Goal: Transaction & Acquisition: Purchase product/service

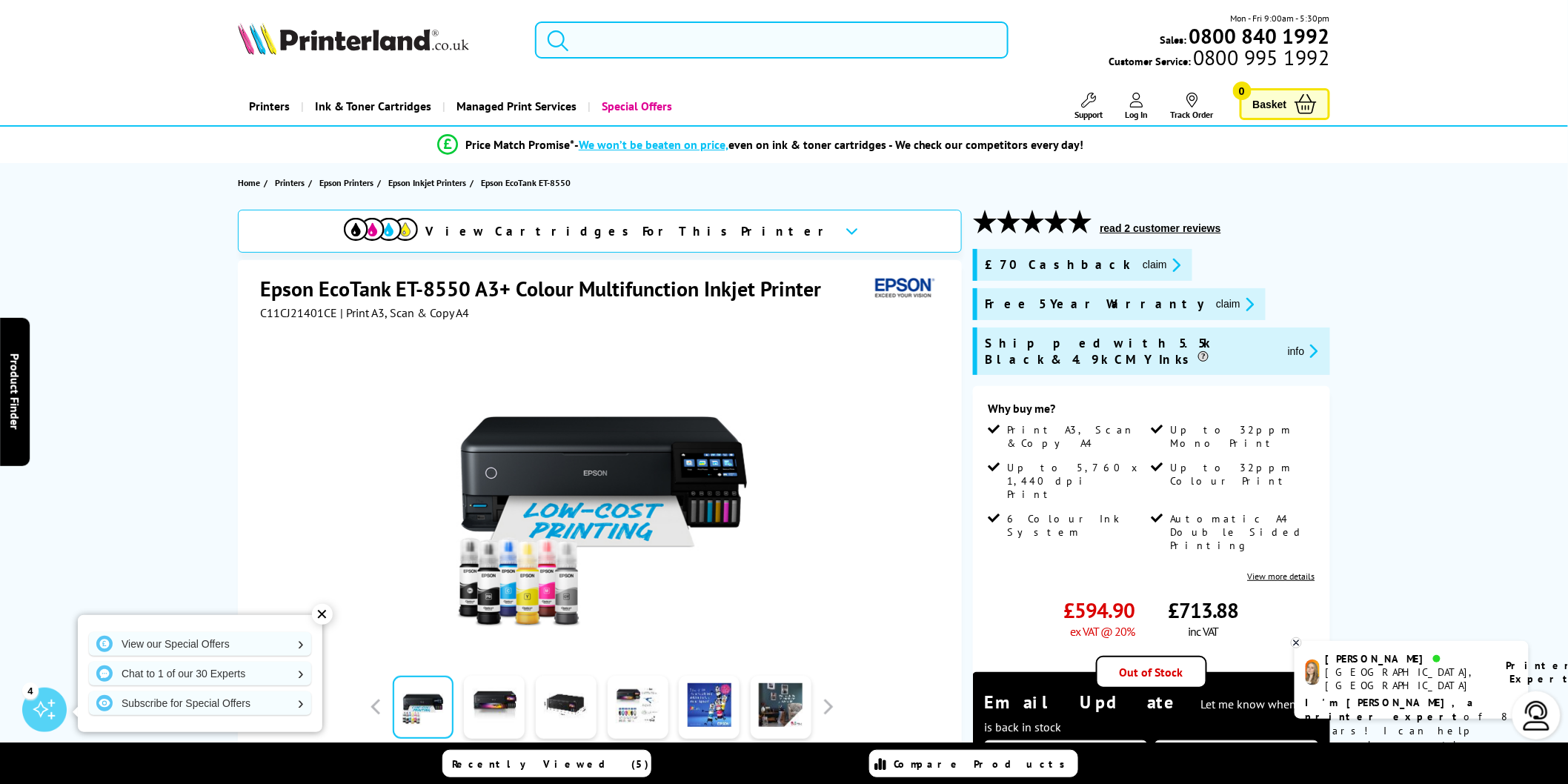
drag, startPoint x: 669, startPoint y: 31, endPoint x: 687, endPoint y: 56, distance: 30.8
click at [668, 31] on input "search" at bounding box center [772, 40] width 474 height 37
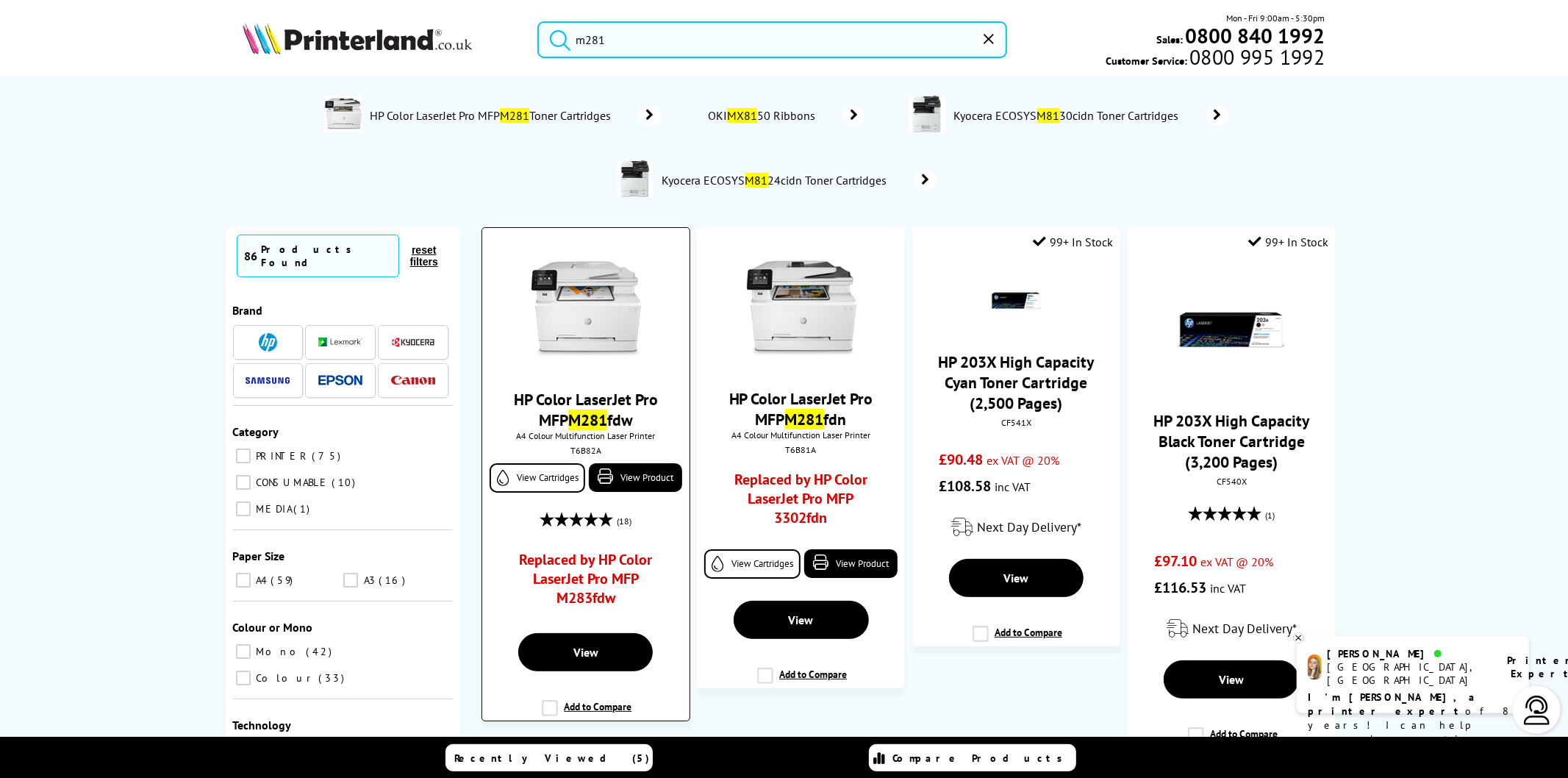
type input "m281"
click at [569, 413] on mark "M281" at bounding box center [587, 420] width 39 height 21
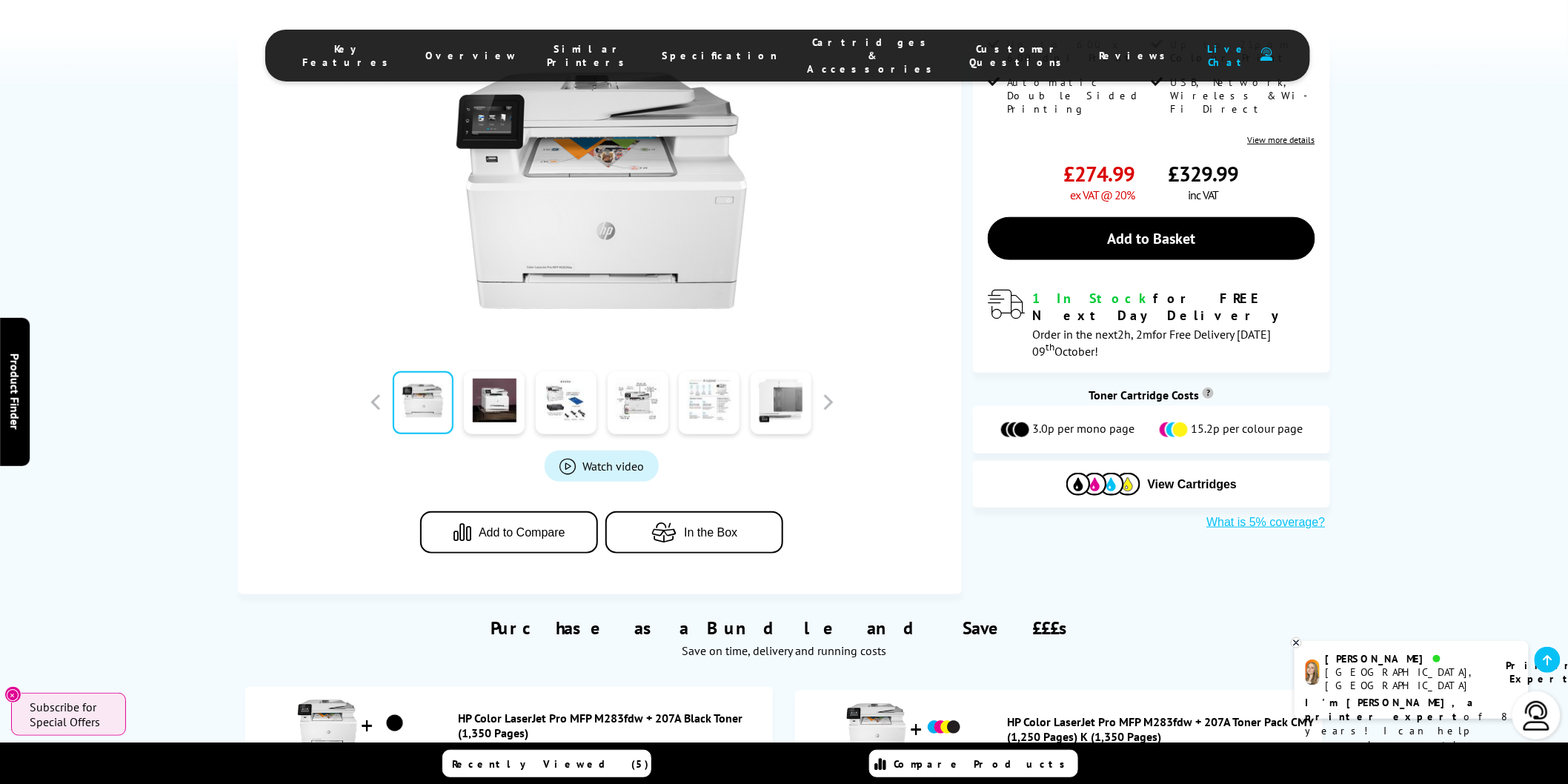
scroll to position [82, 0]
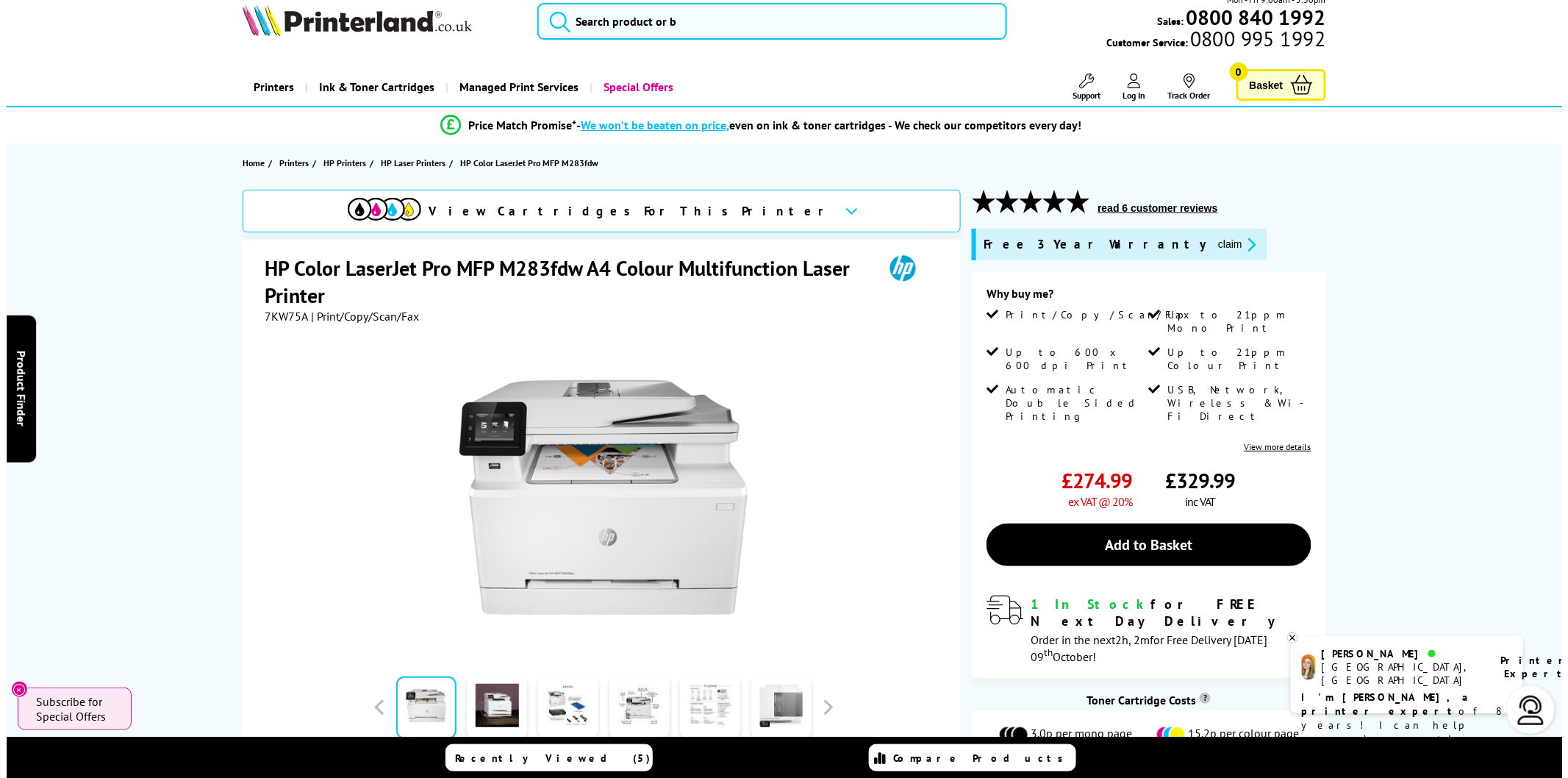
scroll to position [0, 0]
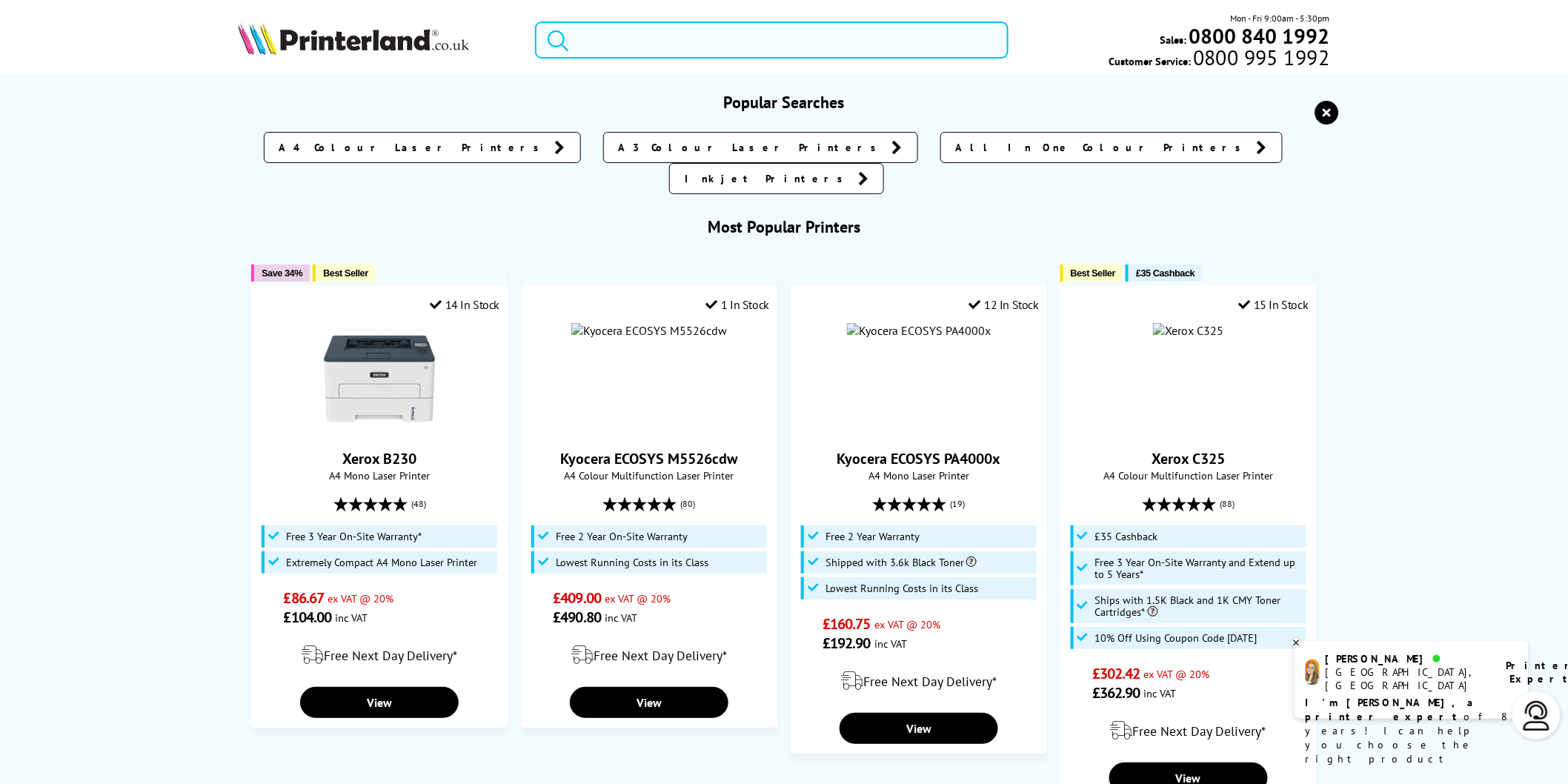
click at [582, 43] on input "search" at bounding box center [772, 40] width 474 height 37
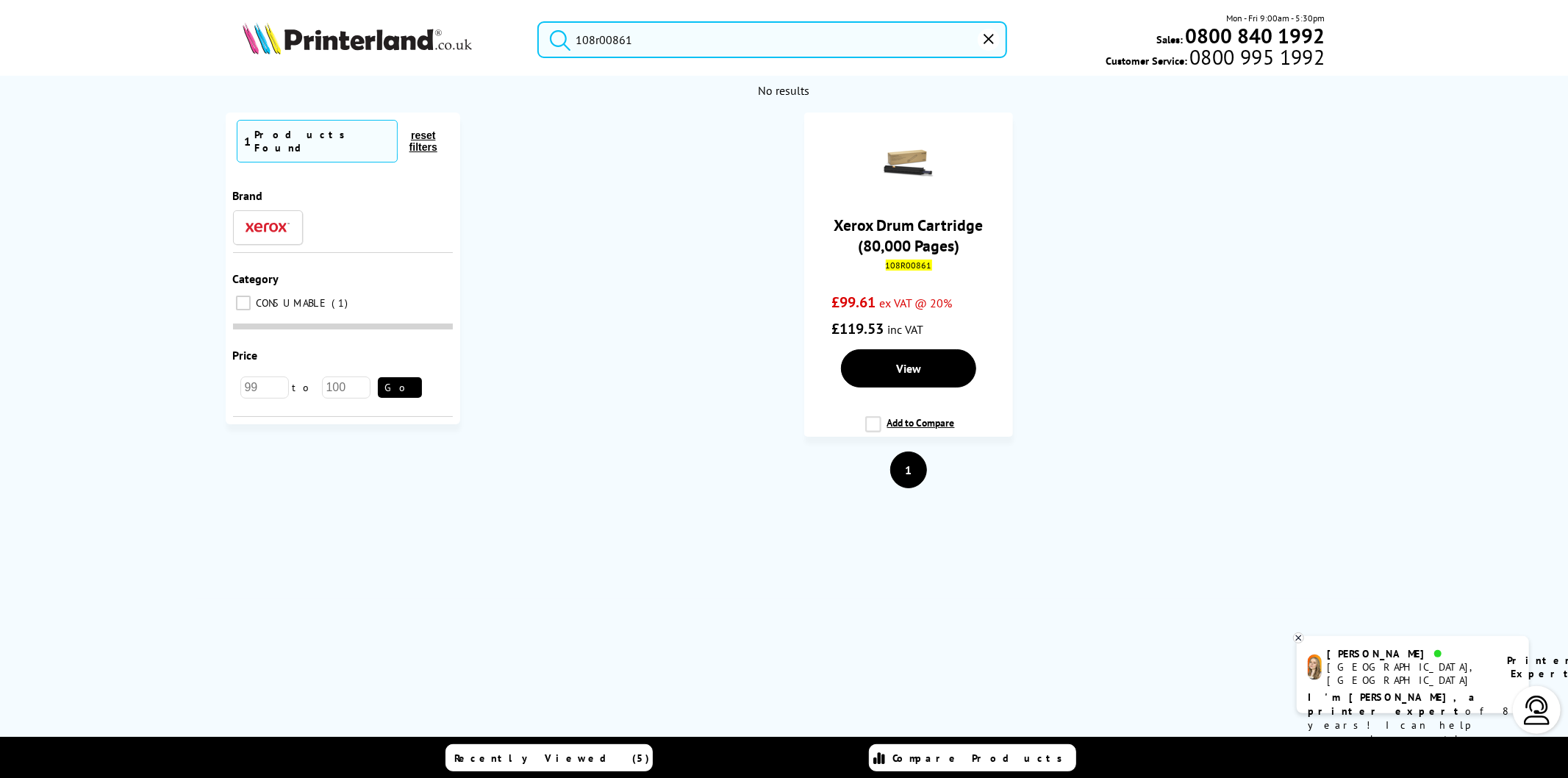
type input "108r00861"
click at [538, 21] on button "submit" at bounding box center [556, 37] width 37 height 32
click at [904, 237] on link "Xerox Drum Cartridge (80,000 Pages)" at bounding box center [909, 236] width 149 height 41
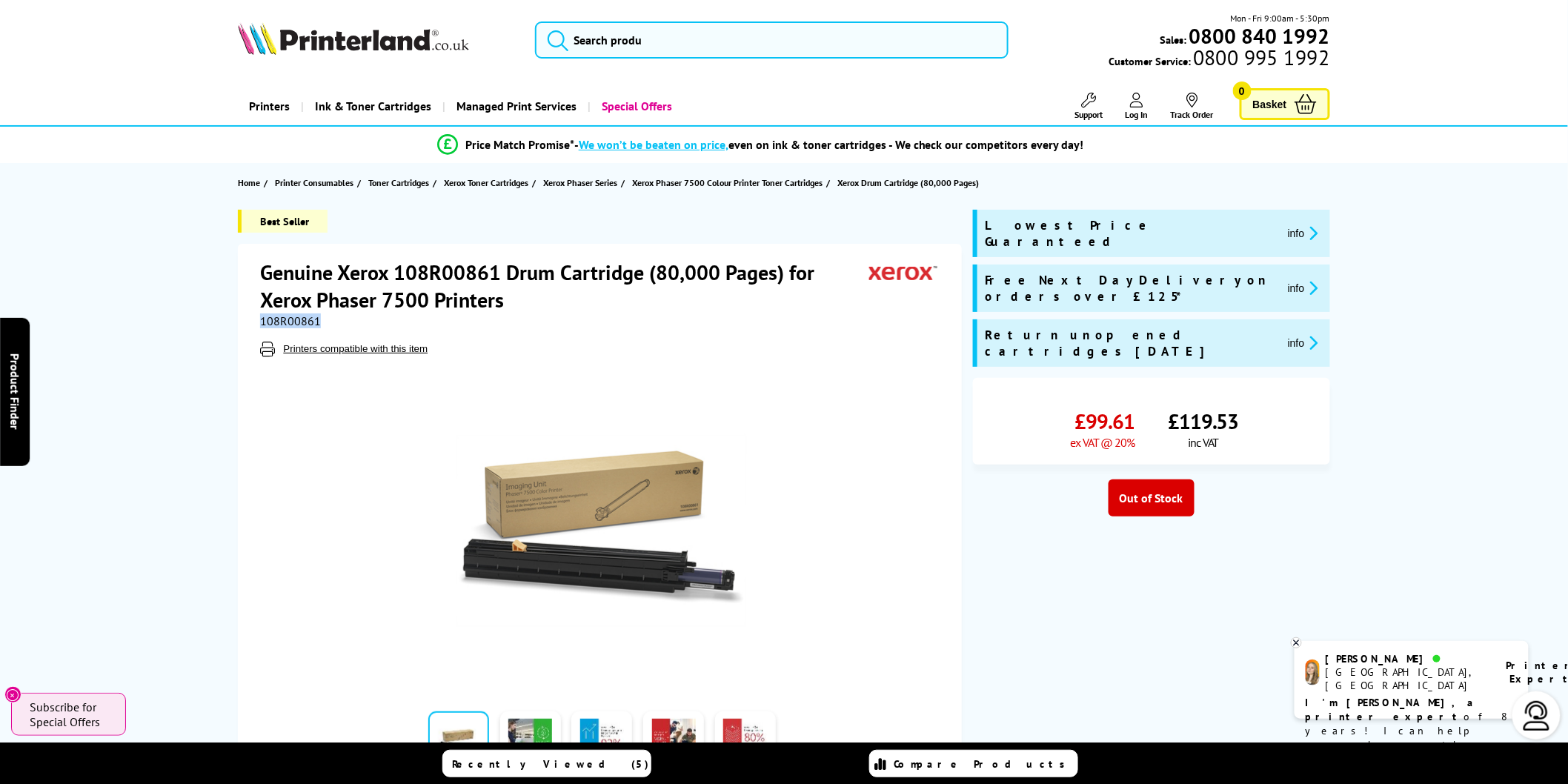
drag, startPoint x: 271, startPoint y: 317, endPoint x: 230, endPoint y: 314, distance: 41.1
click at [230, 314] on div "Best Seller Genuine Xerox 108R00861 Drum Cartridge (80,000 Pages) for Xerox Pha…" at bounding box center [784, 500] width 1186 height 582
copy span "108R00861"
